Goal: Task Accomplishment & Management: Manage account settings

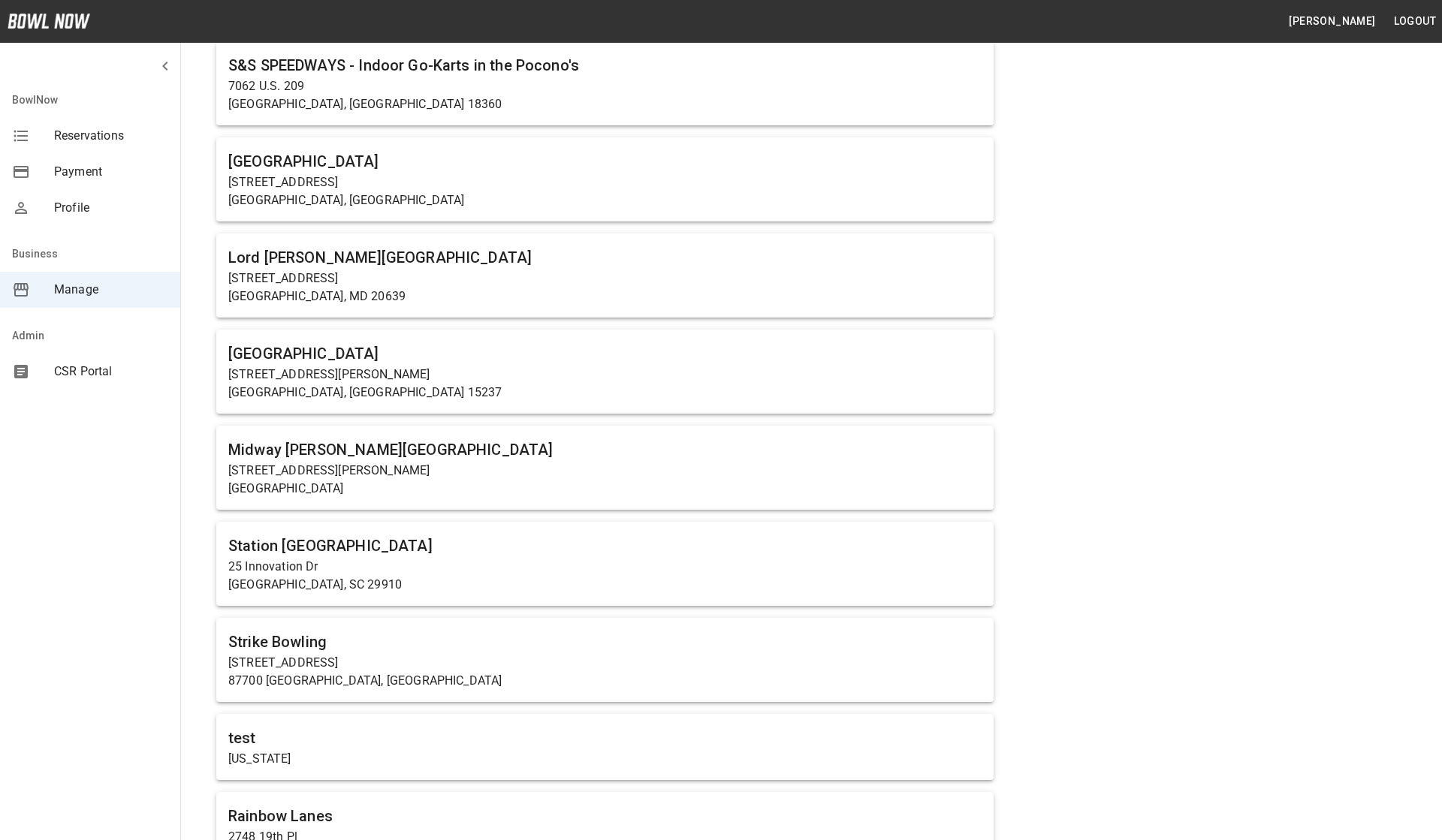
scroll to position [292, 0]
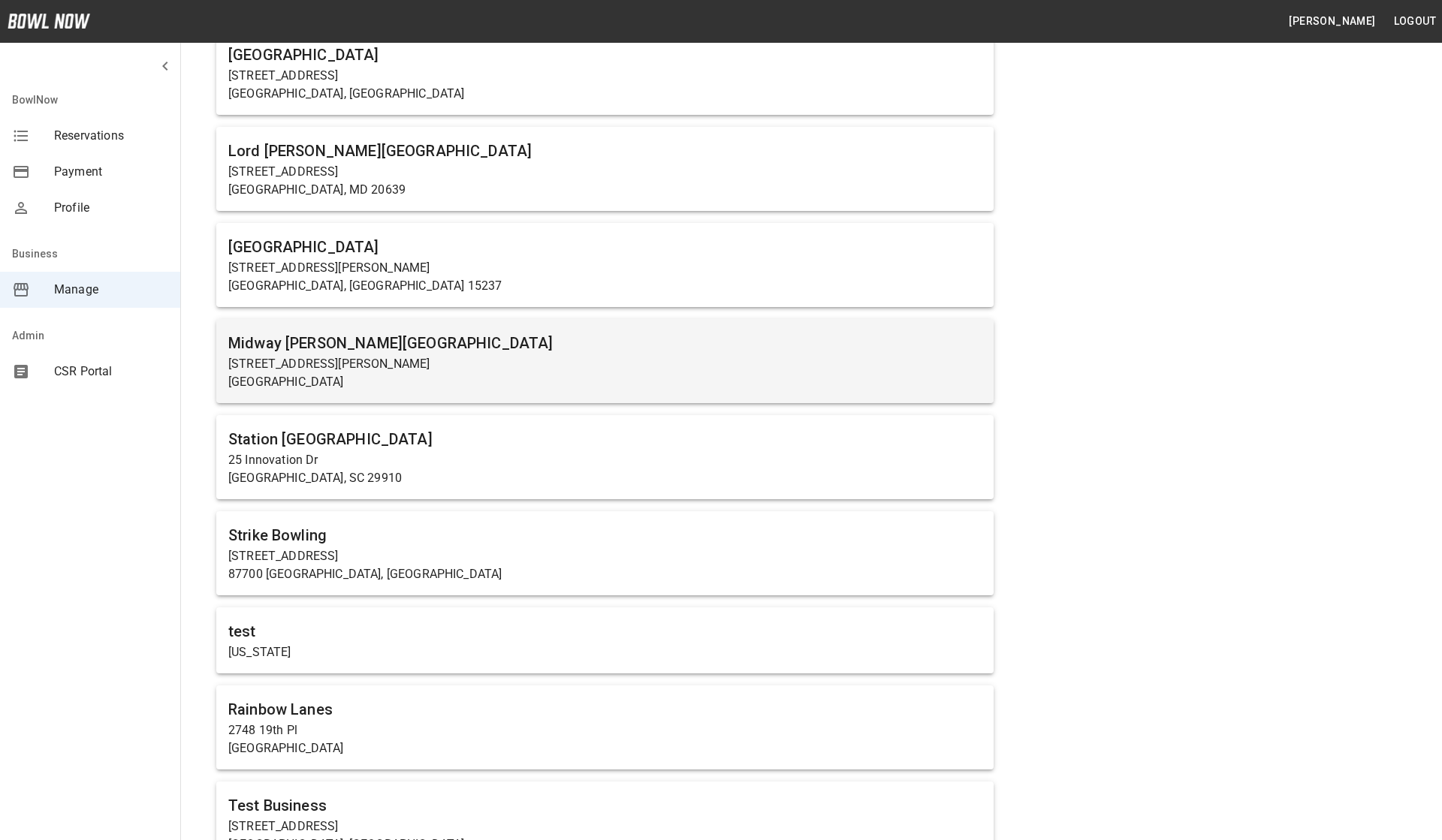
click at [444, 333] on h6 "Midway [PERSON_NAME][GEOGRAPHIC_DATA]" at bounding box center [604, 343] width 753 height 24
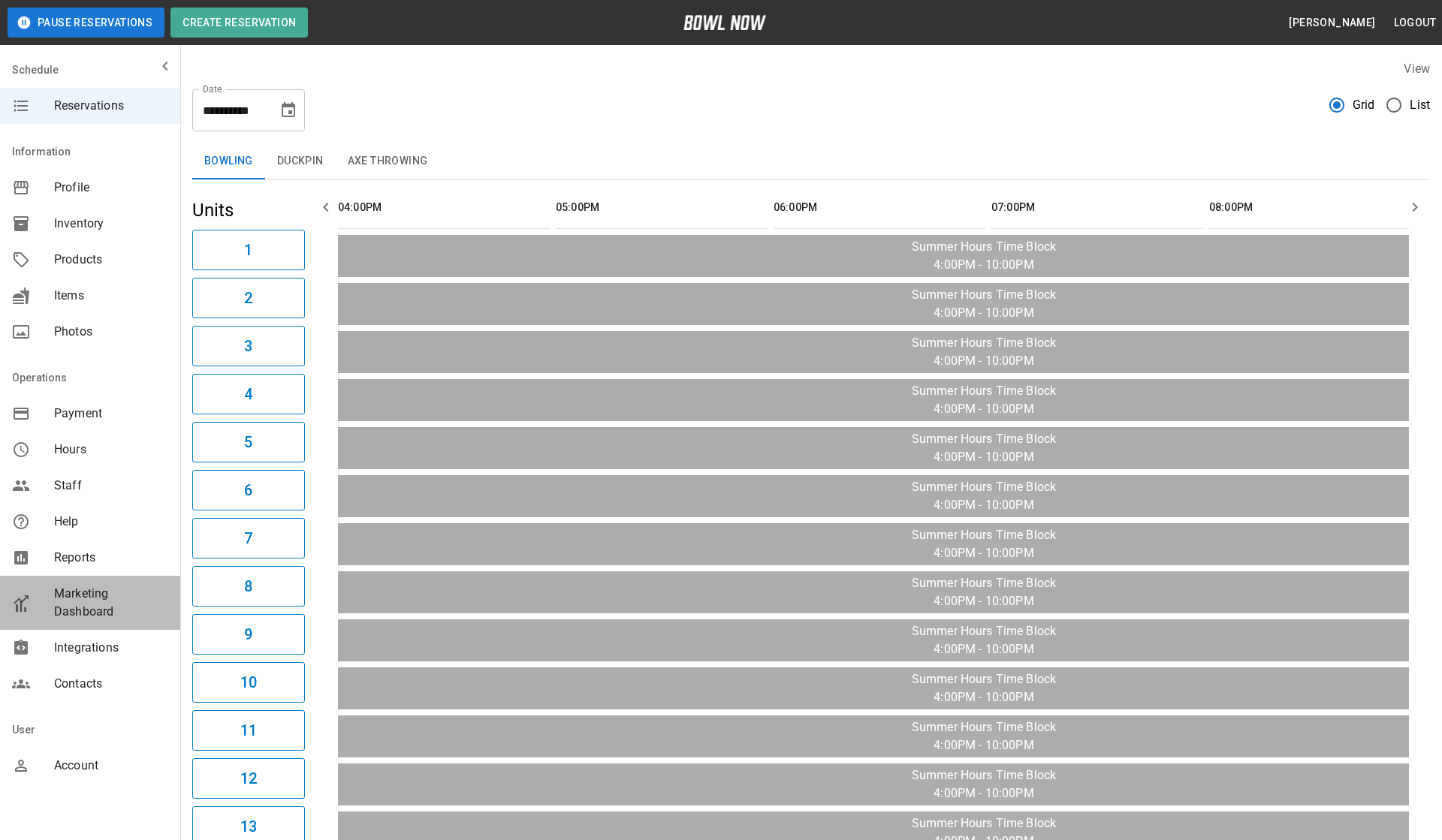
click at [97, 608] on span "Marketing Dashboard" at bounding box center [111, 603] width 114 height 36
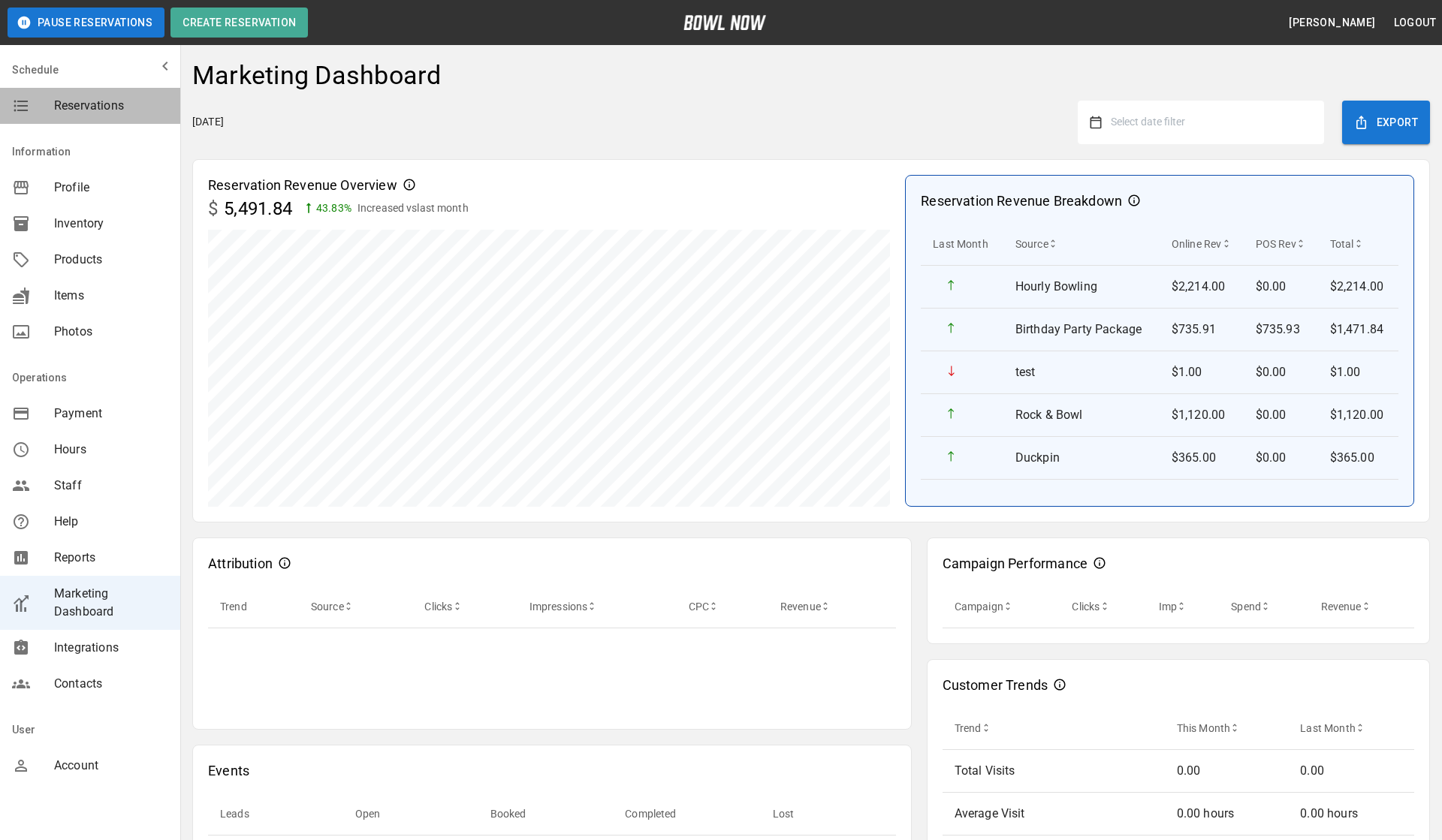
click at [54, 110] on span "Reservations" at bounding box center [111, 106] width 114 height 18
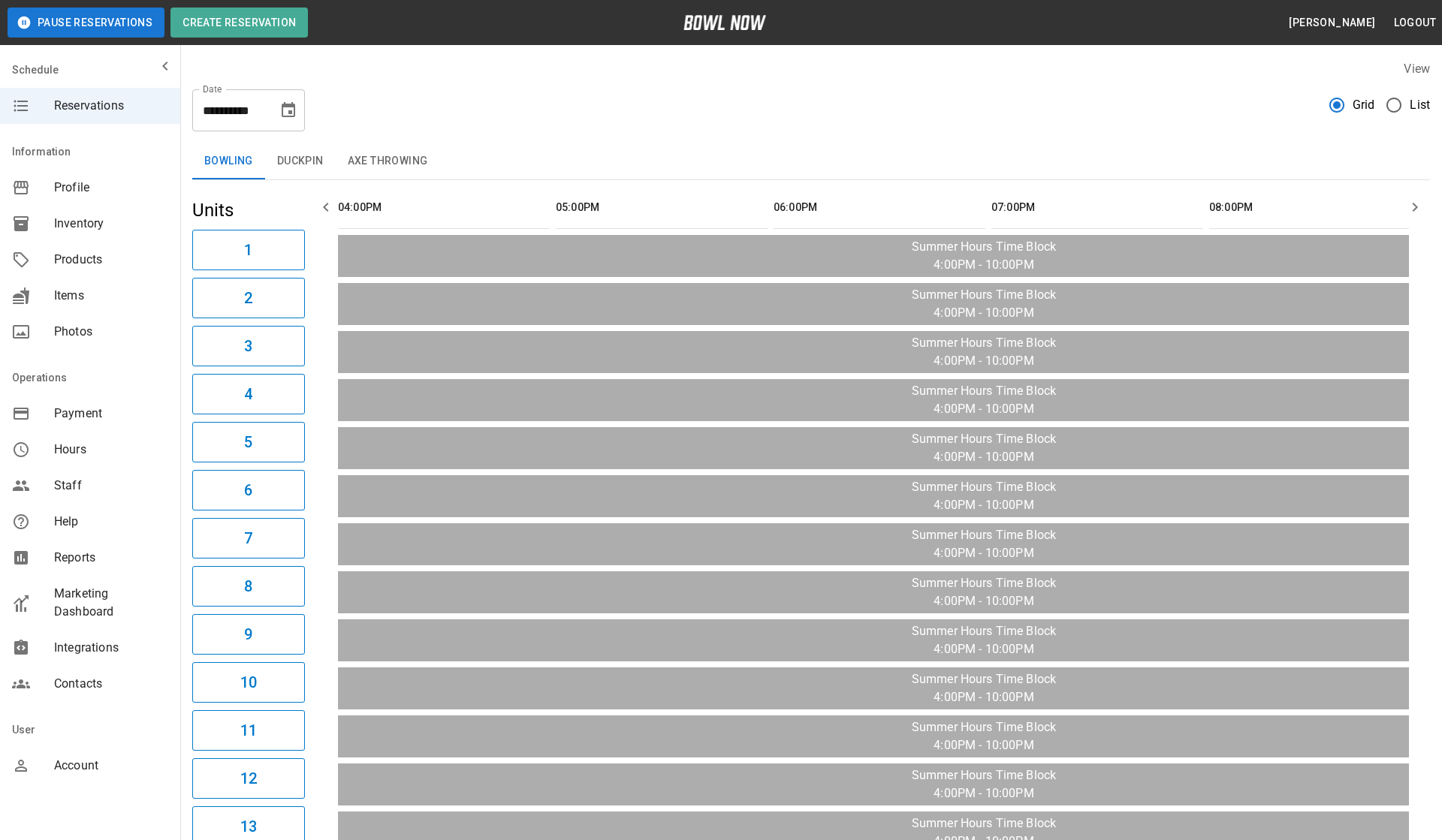
click at [289, 109] on icon "Choose date, selected date is Aug 25, 2025" at bounding box center [289, 110] width 18 height 18
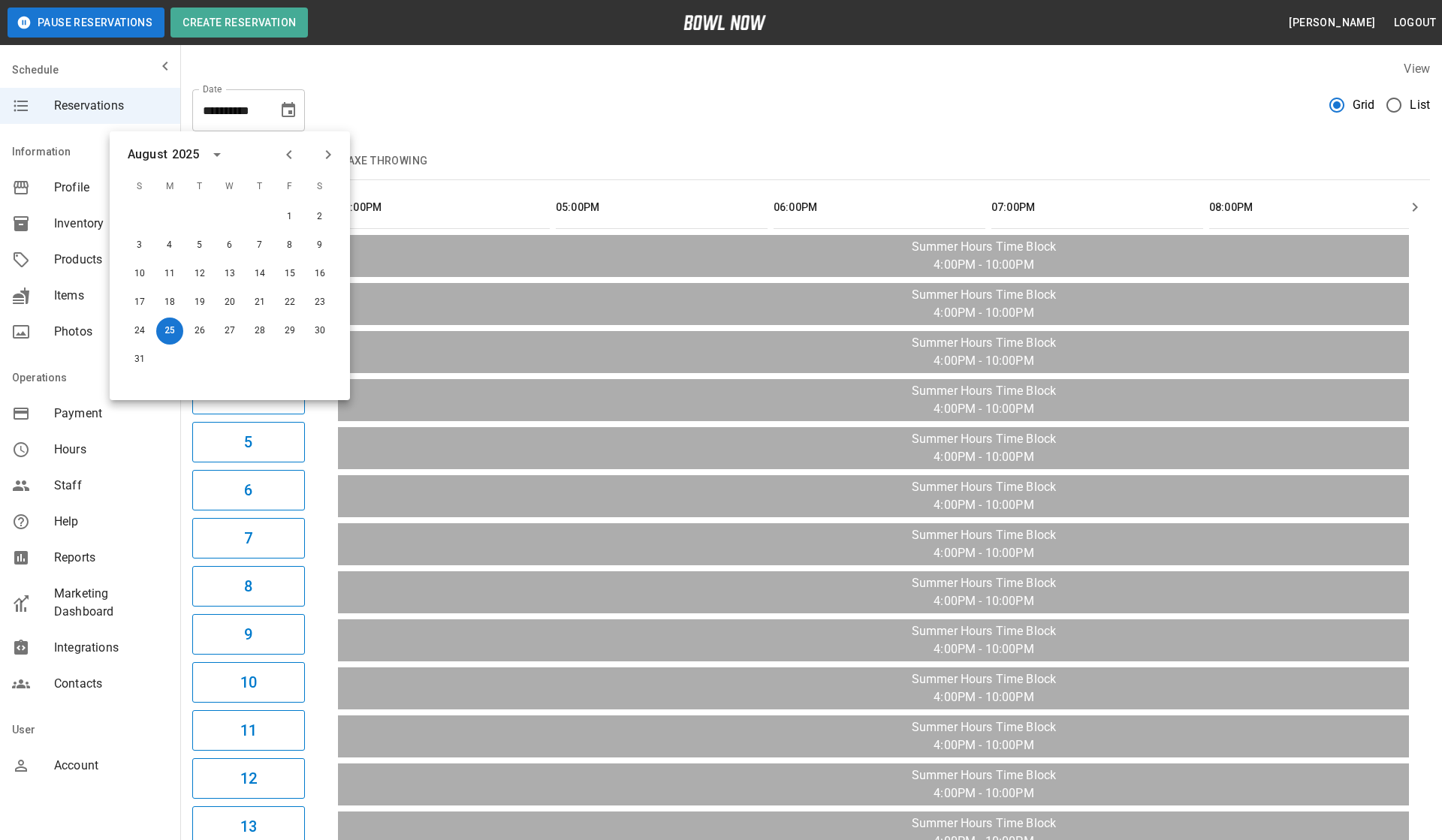
click at [289, 109] on icon "Choose date, selected date is Aug 25, 2025" at bounding box center [289, 110] width 18 height 18
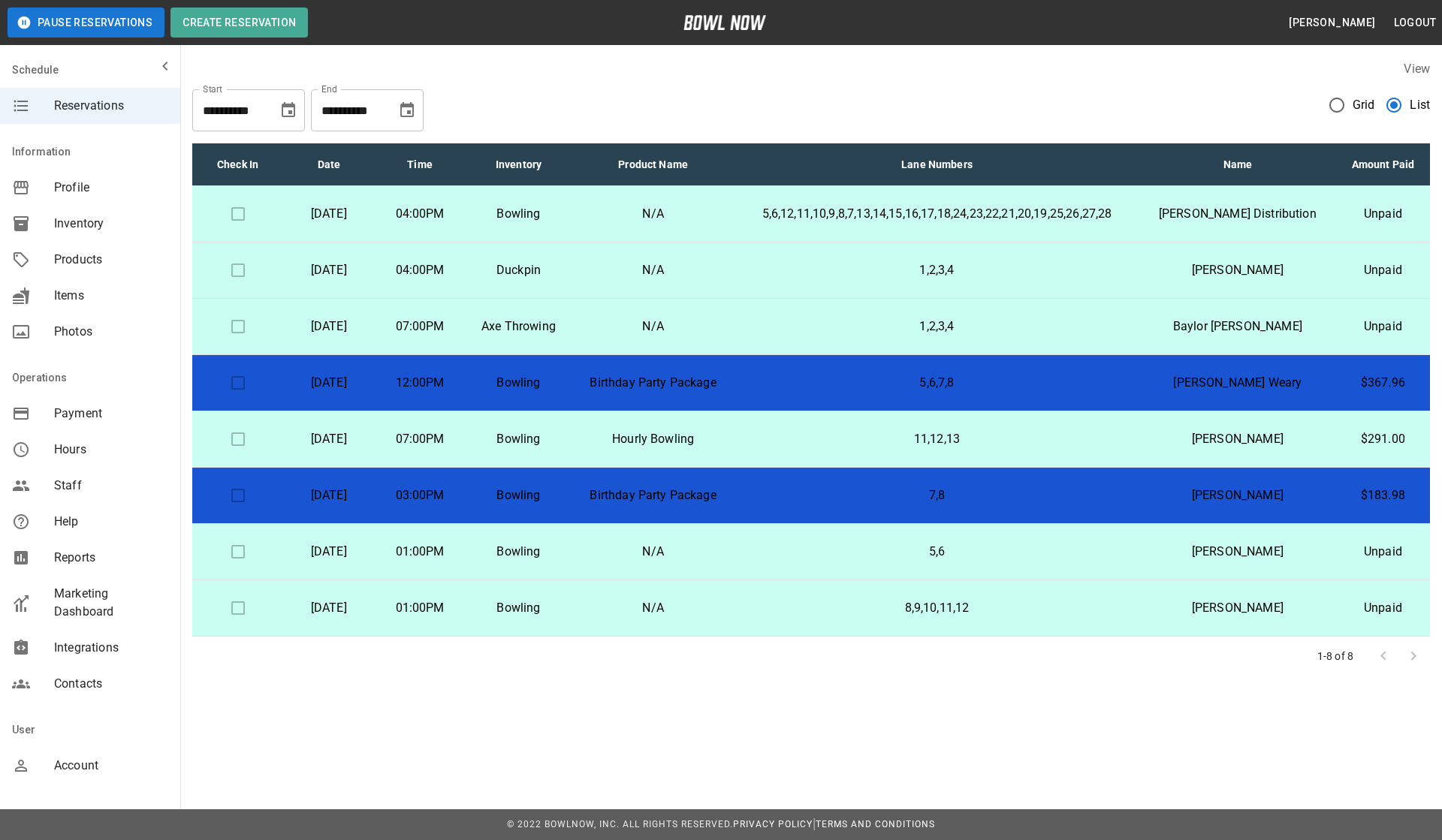
click at [560, 206] on p "Bowling" at bounding box center [519, 214] width 82 height 18
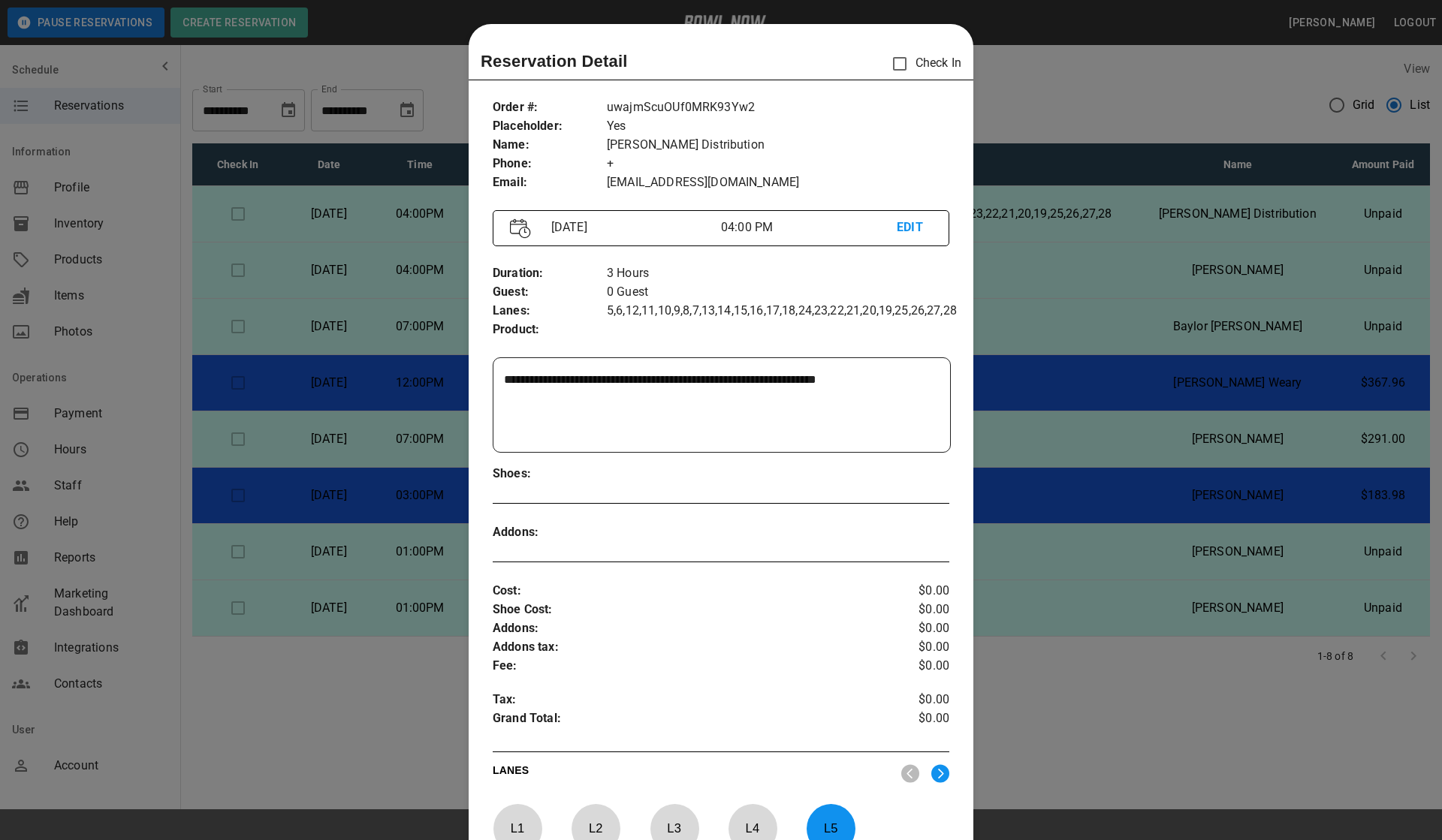
scroll to position [24, 0]
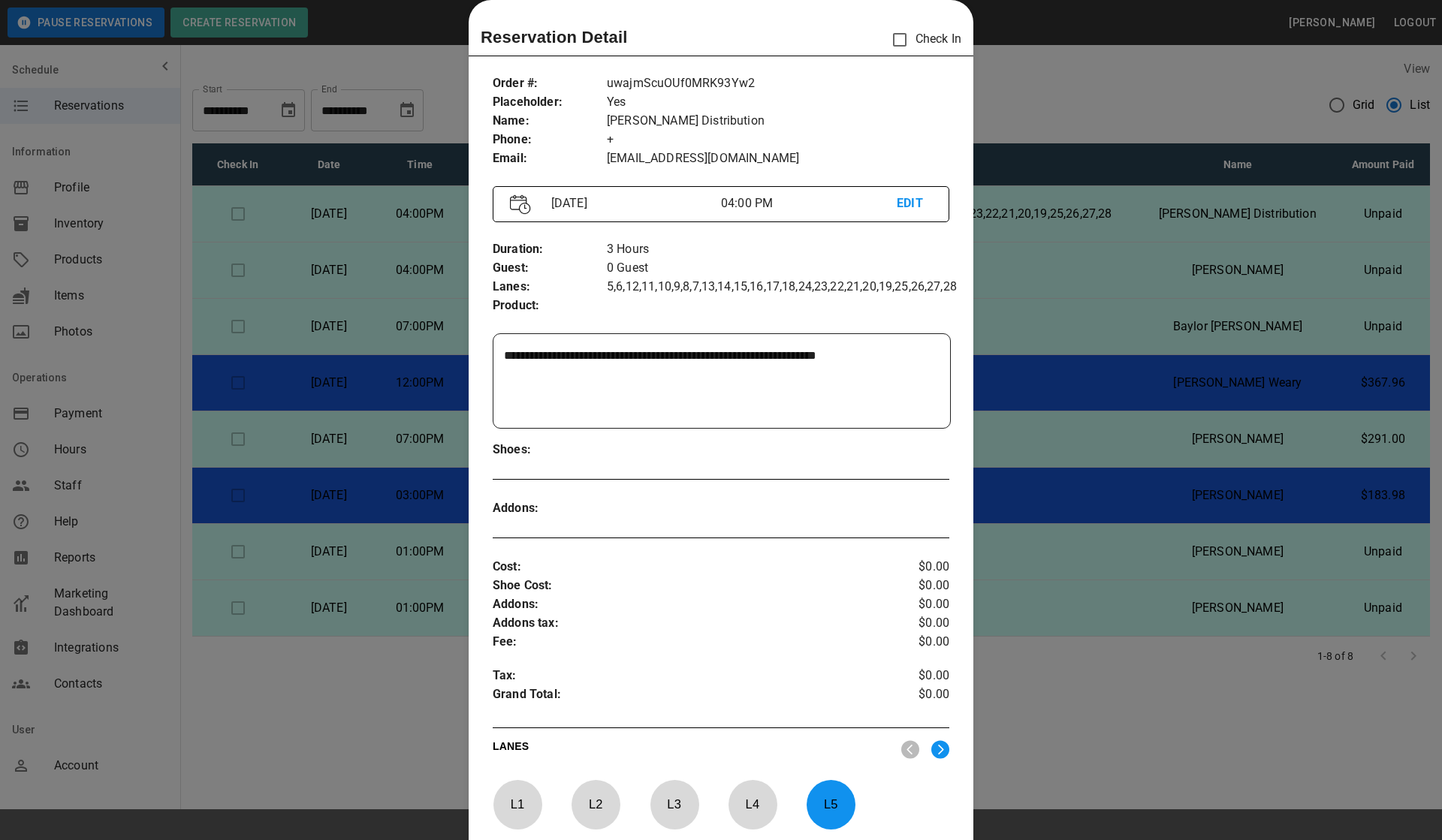
click at [635, 77] on p "uwajmScuOUf0MRK93Yw2" at bounding box center [777, 83] width 342 height 19
copy p "uwajmScuOUf0MRK93Yw2"
